Goal: Information Seeking & Learning: Learn about a topic

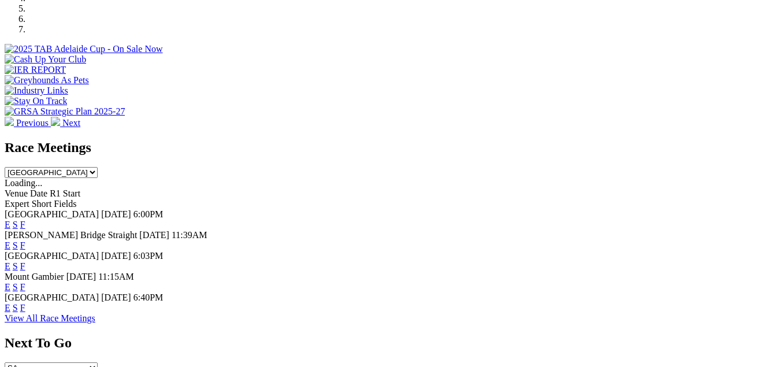
scroll to position [405, 0]
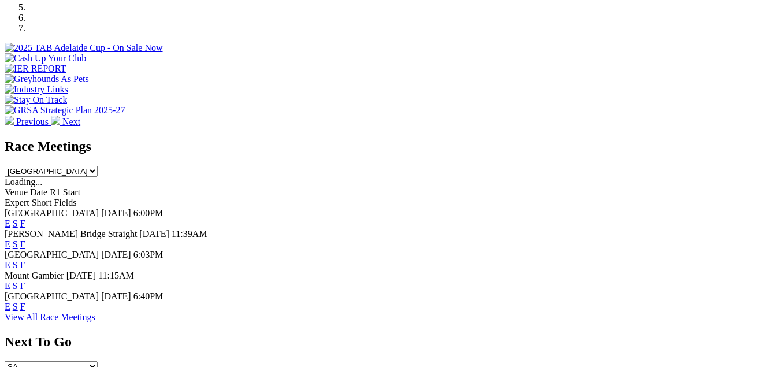
click at [95, 314] on link "View All Race Meetings" at bounding box center [50, 317] width 91 height 10
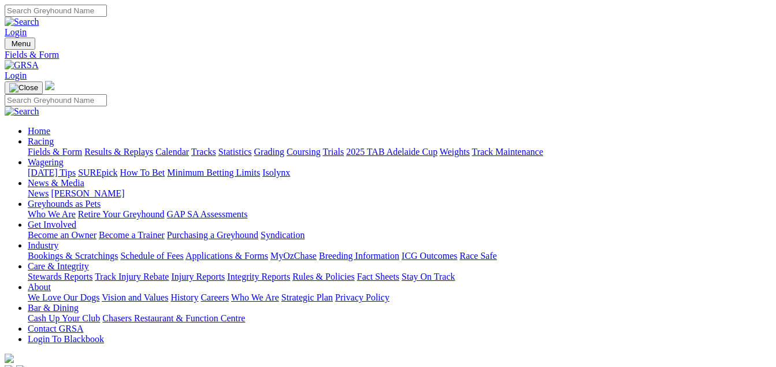
click at [189, 147] on link "Calendar" at bounding box center [172, 152] width 34 height 10
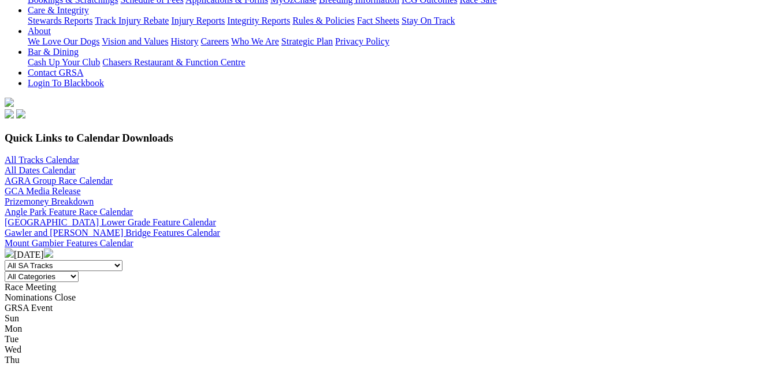
scroll to position [231, 0]
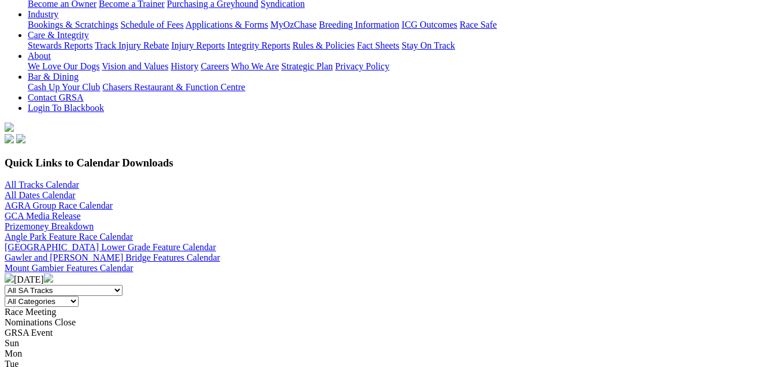
click at [79, 296] on select "All Categories Race Meetings GRSA Events Nomination Dates" at bounding box center [42, 301] width 74 height 11
select select "0"
click at [79, 296] on select "All Categories Race Meetings GRSA Events Nomination Dates" at bounding box center [42, 301] width 74 height 11
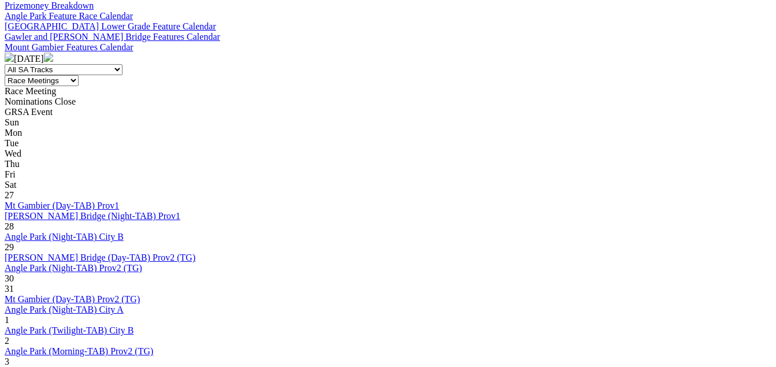
scroll to position [462, 0]
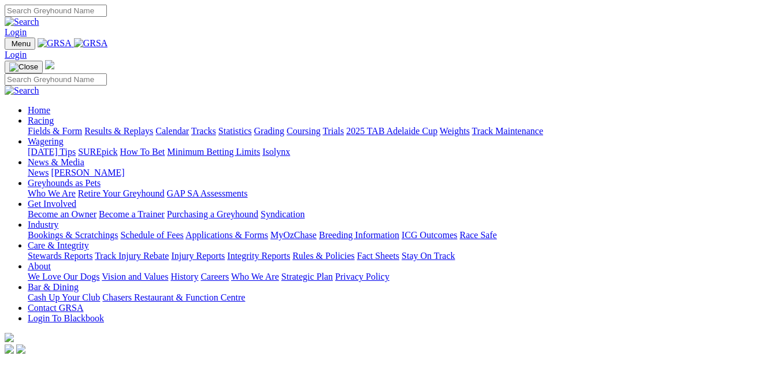
click at [54, 116] on link "Racing" at bounding box center [41, 121] width 26 height 10
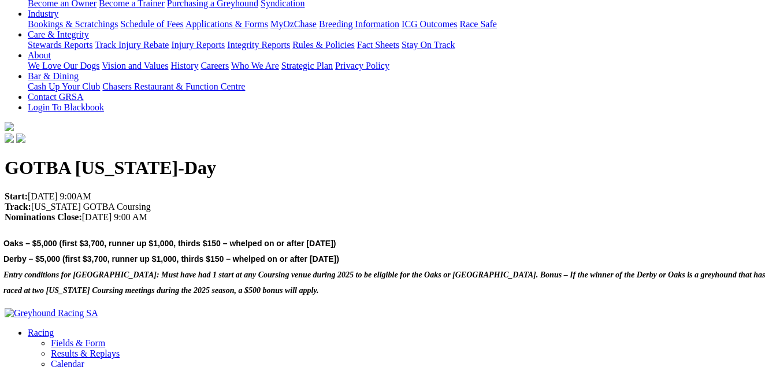
scroll to position [231, 0]
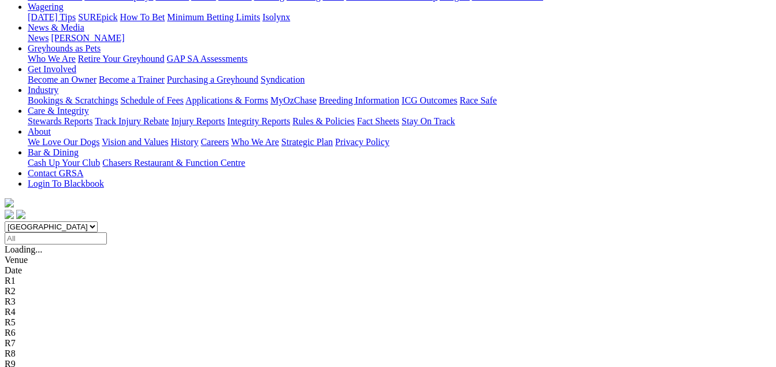
scroll to position [173, 0]
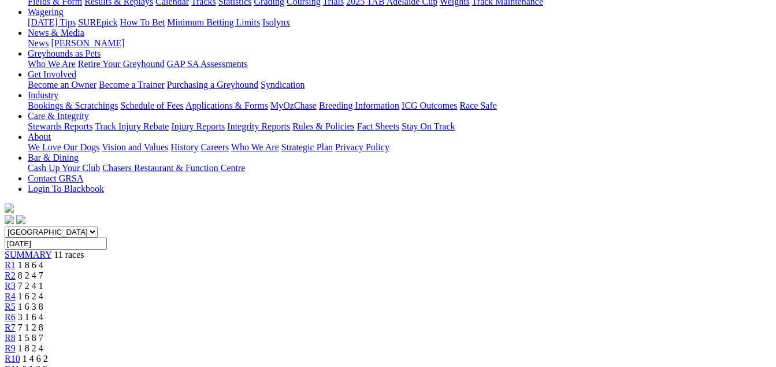
scroll to position [116, 0]
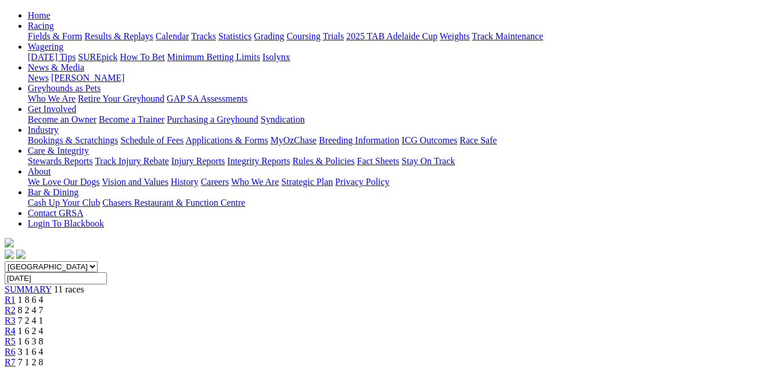
click at [16, 305] on span "R2" at bounding box center [10, 310] width 11 height 10
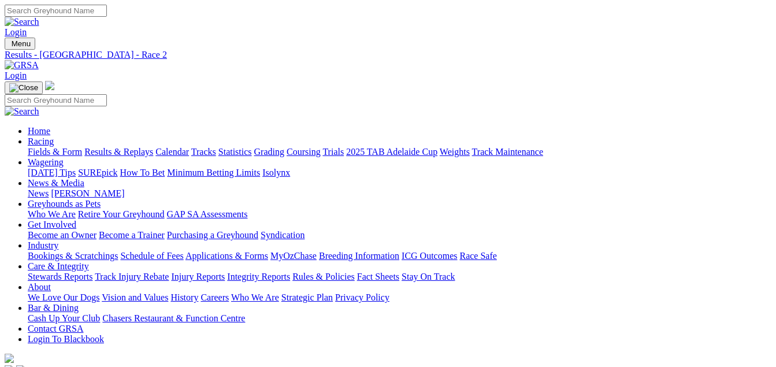
scroll to position [58, 0]
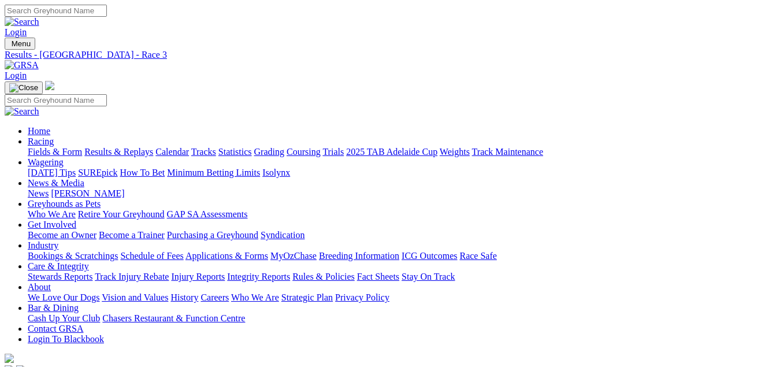
scroll to position [58, 0]
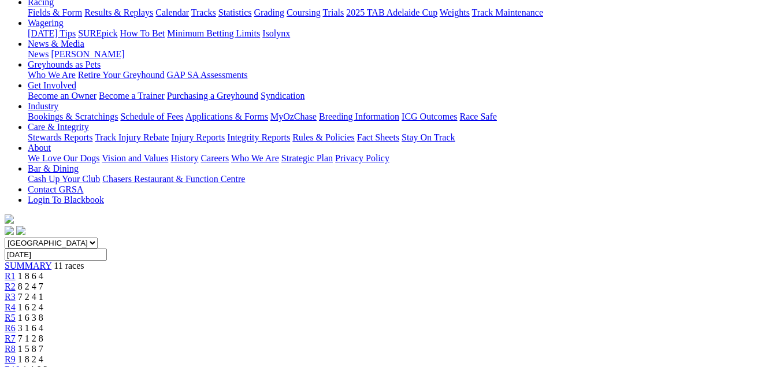
scroll to position [116, 0]
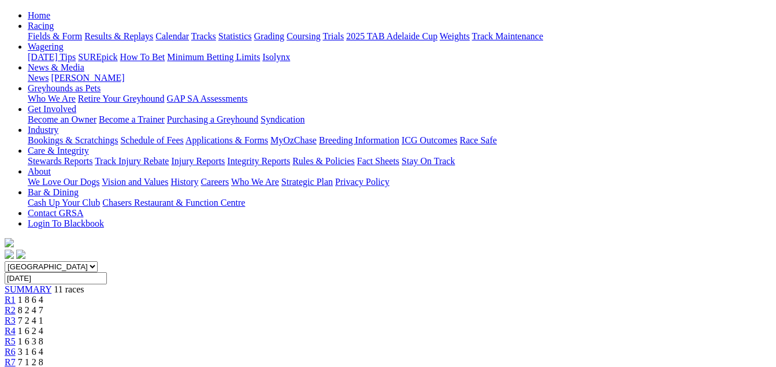
click at [16, 336] on span "R5" at bounding box center [10, 341] width 11 height 10
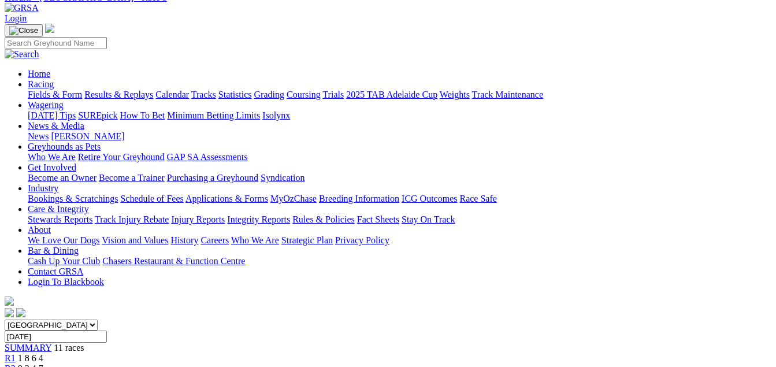
scroll to position [58, 0]
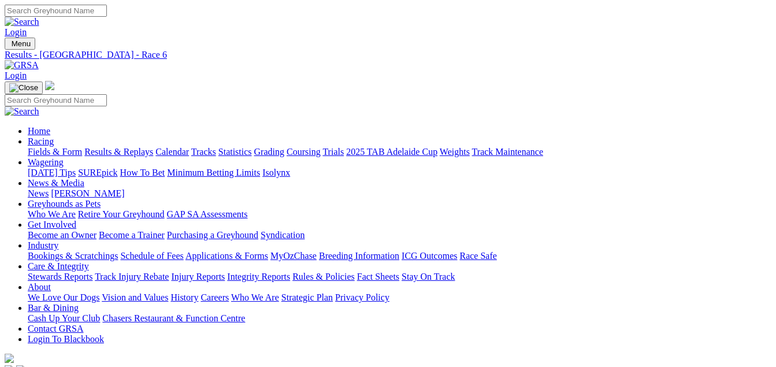
scroll to position [58, 0]
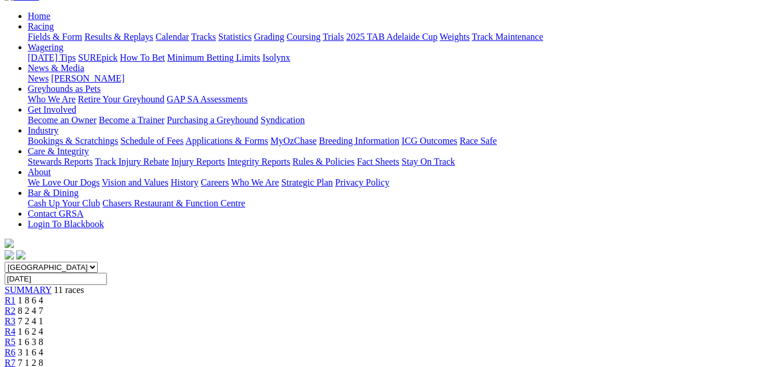
scroll to position [116, 0]
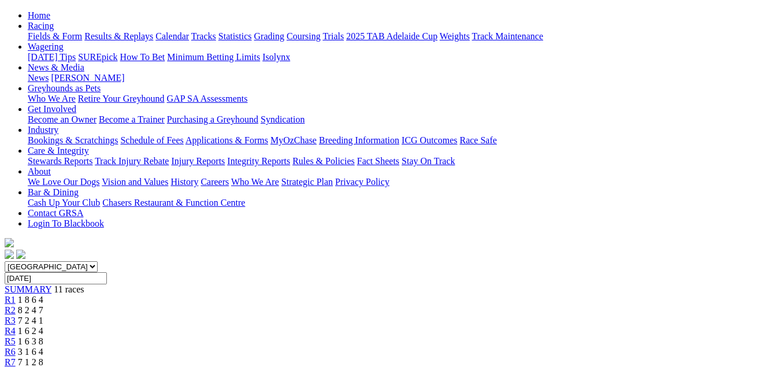
click at [548, 366] on div "R8 1 5 8 7" at bounding box center [388, 373] width 767 height 10
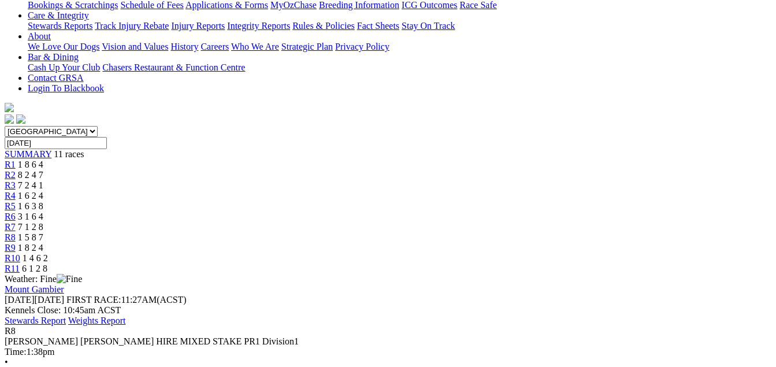
scroll to position [231, 0]
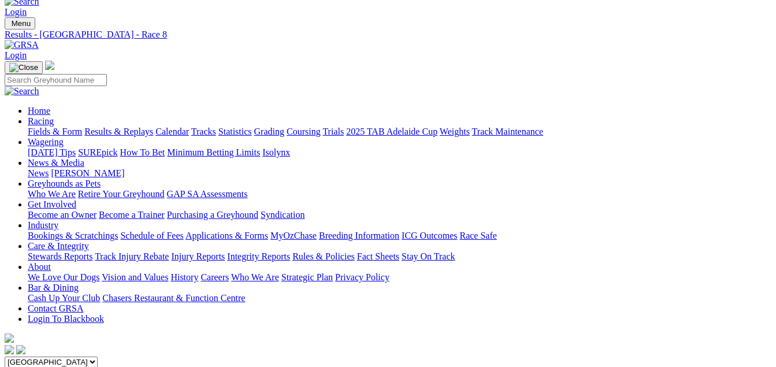
scroll to position [0, 0]
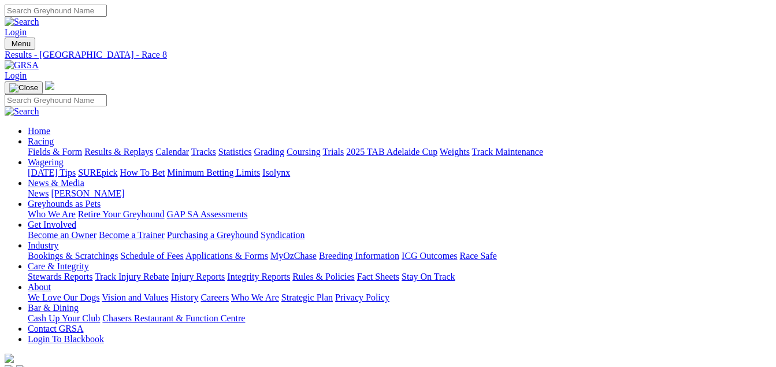
click at [57, 147] on link "Fields & Form" at bounding box center [55, 152] width 54 height 10
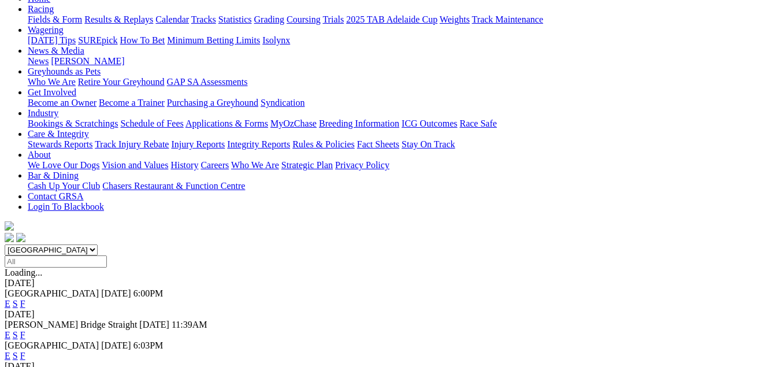
scroll to position [116, 0]
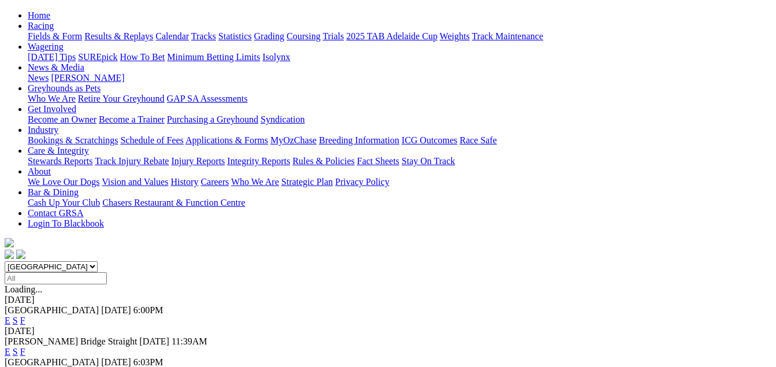
click at [18, 316] on link "S" at bounding box center [15, 321] width 5 height 10
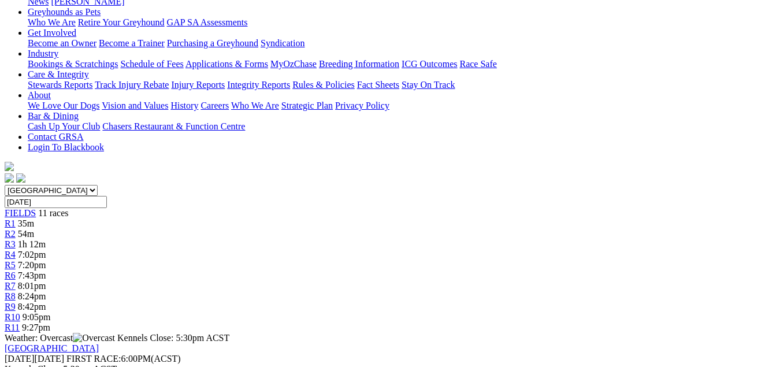
scroll to position [43, 0]
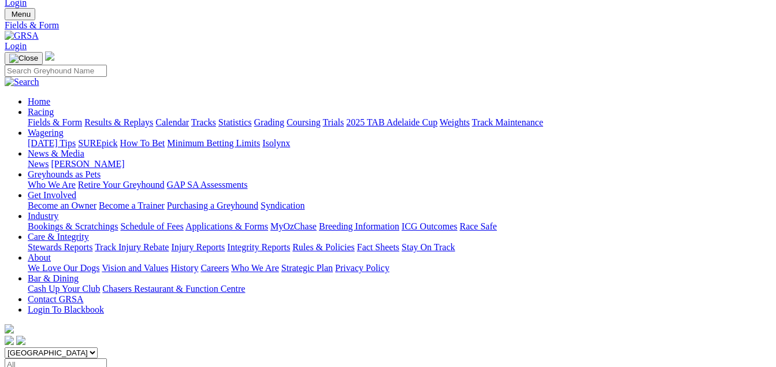
scroll to position [58, 0]
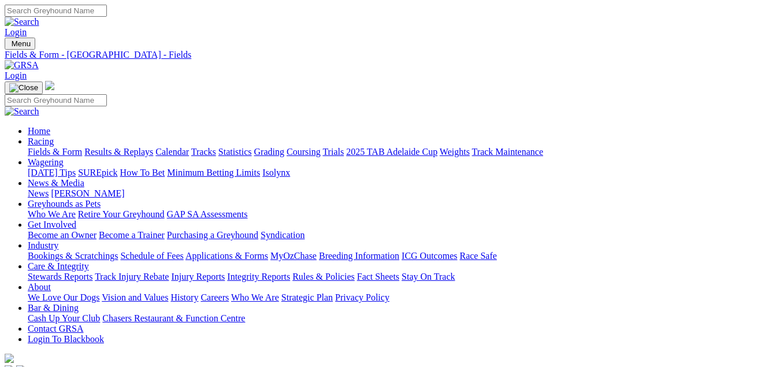
click at [189, 147] on link "Calendar" at bounding box center [172, 152] width 34 height 10
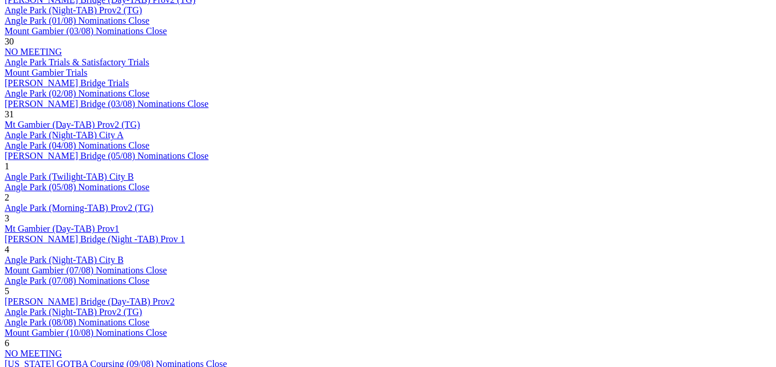
scroll to position [809, 0]
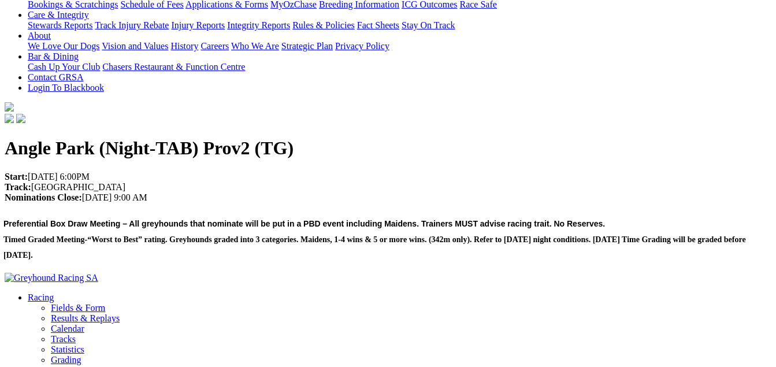
scroll to position [231, 0]
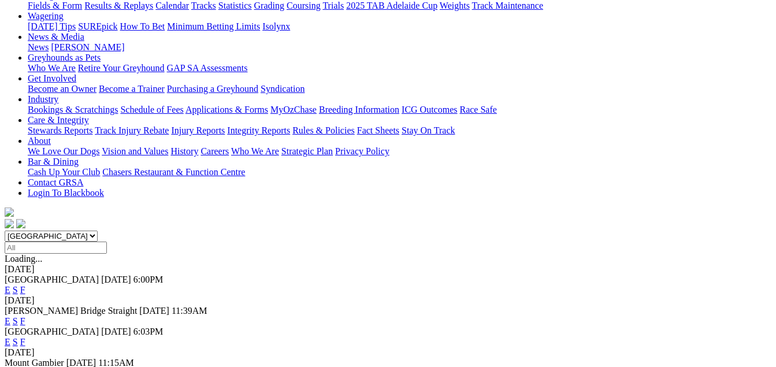
scroll to position [173, 0]
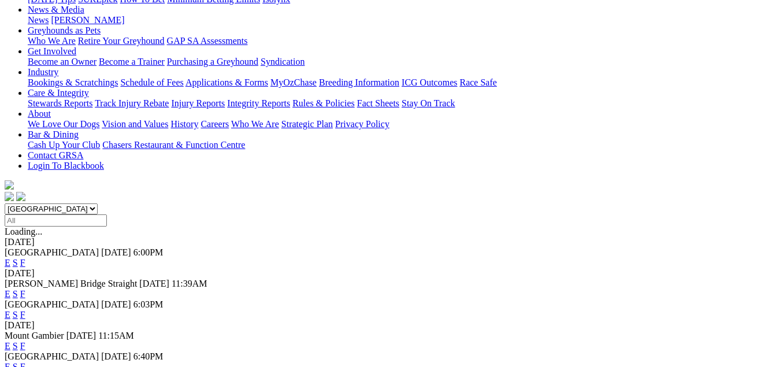
click at [25, 310] on link "F" at bounding box center [22, 315] width 5 height 10
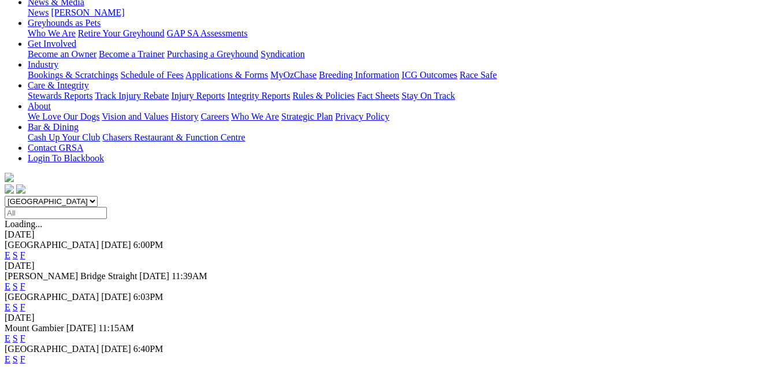
scroll to position [231, 0]
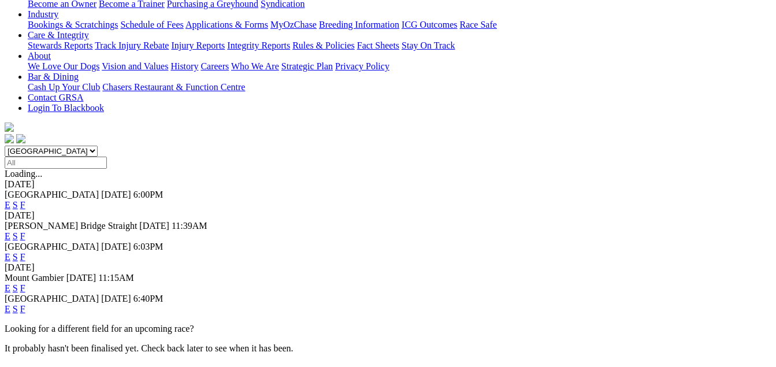
click at [25, 283] on link "F" at bounding box center [22, 288] width 5 height 10
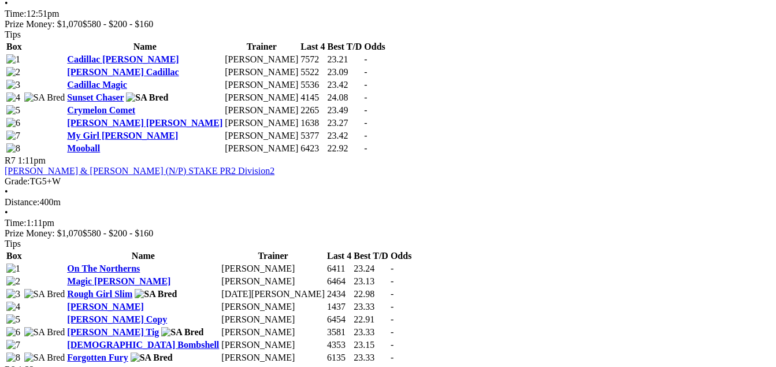
scroll to position [1849, 0]
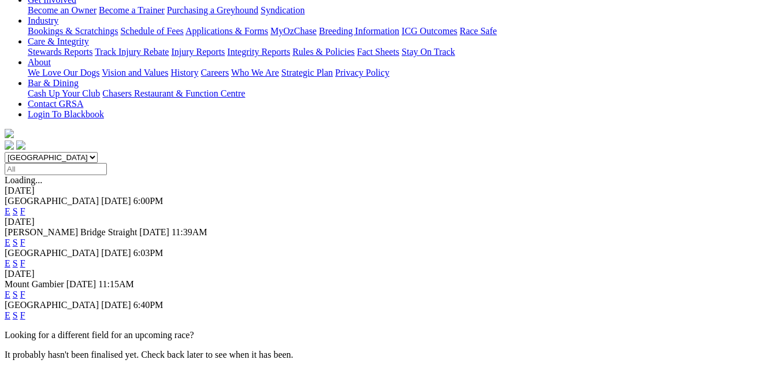
scroll to position [231, 0]
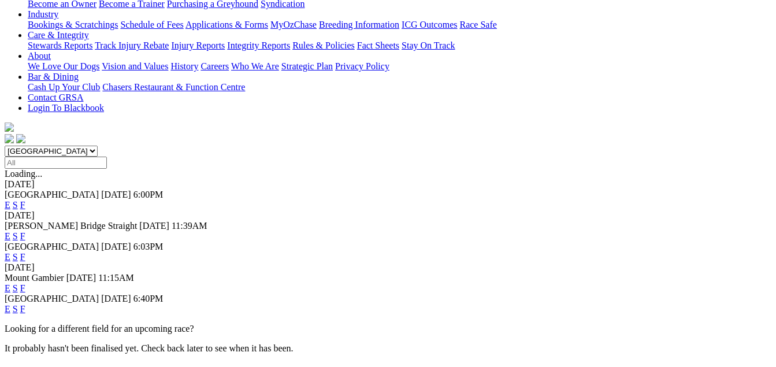
click at [25, 304] on link "F" at bounding box center [22, 309] width 5 height 10
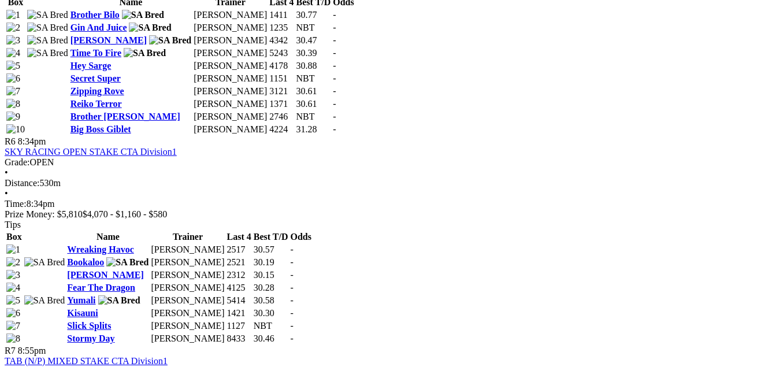
scroll to position [1503, 0]
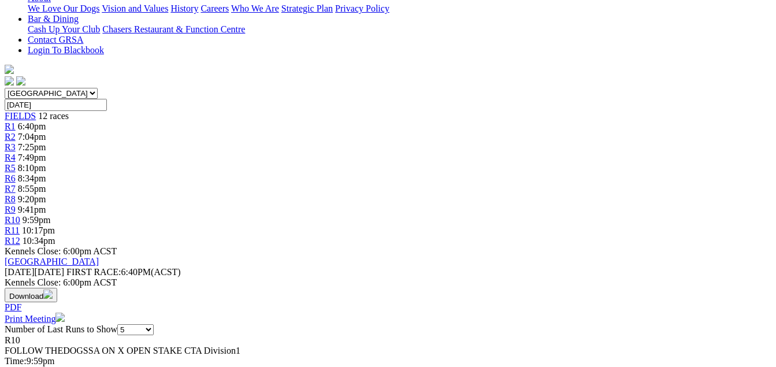
scroll to position [347, 0]
